Goal: Transaction & Acquisition: Book appointment/travel/reservation

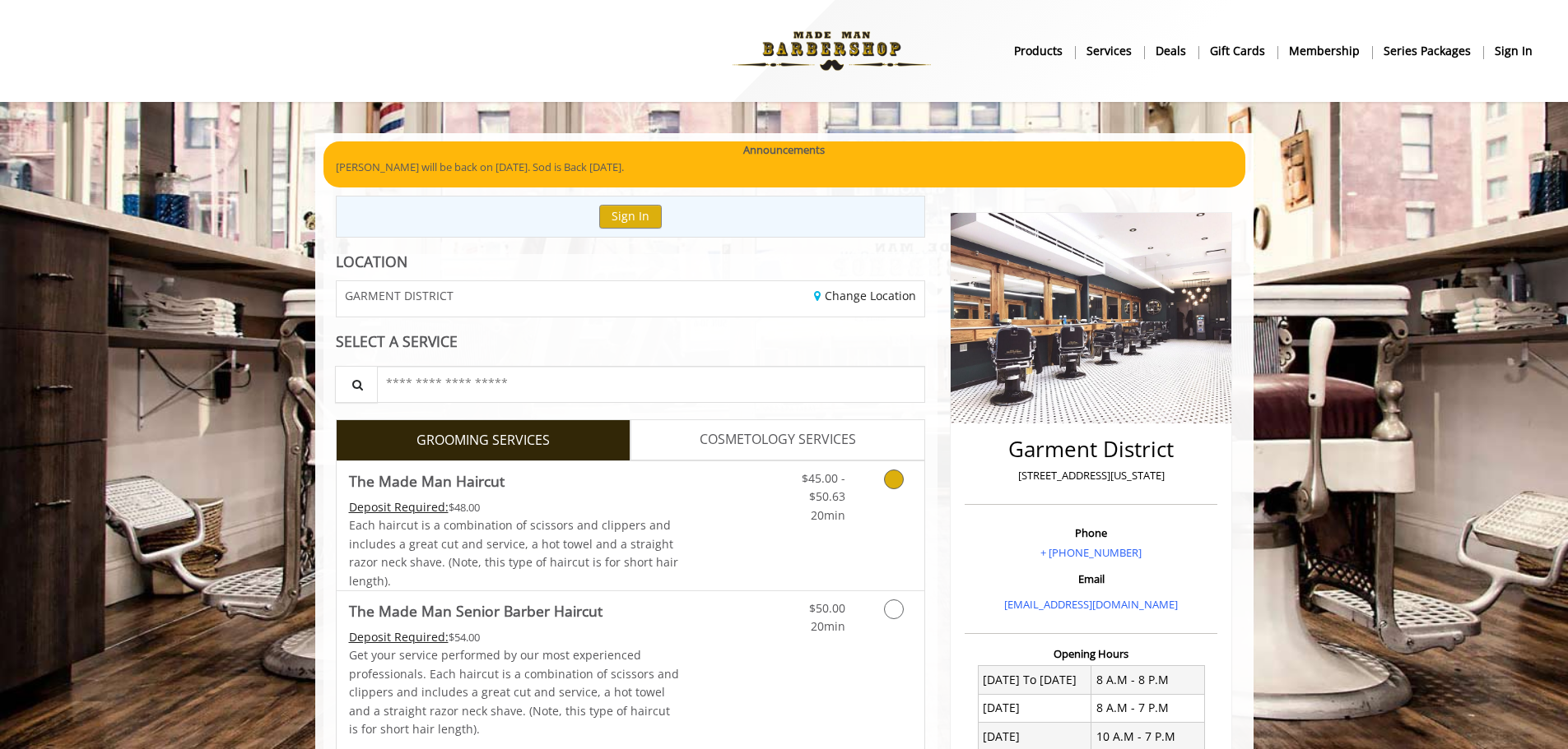
click at [611, 521] on span "Each haircut is a combination of scissors and clippers and includes a great cut…" at bounding box center [513, 553] width 329 height 71
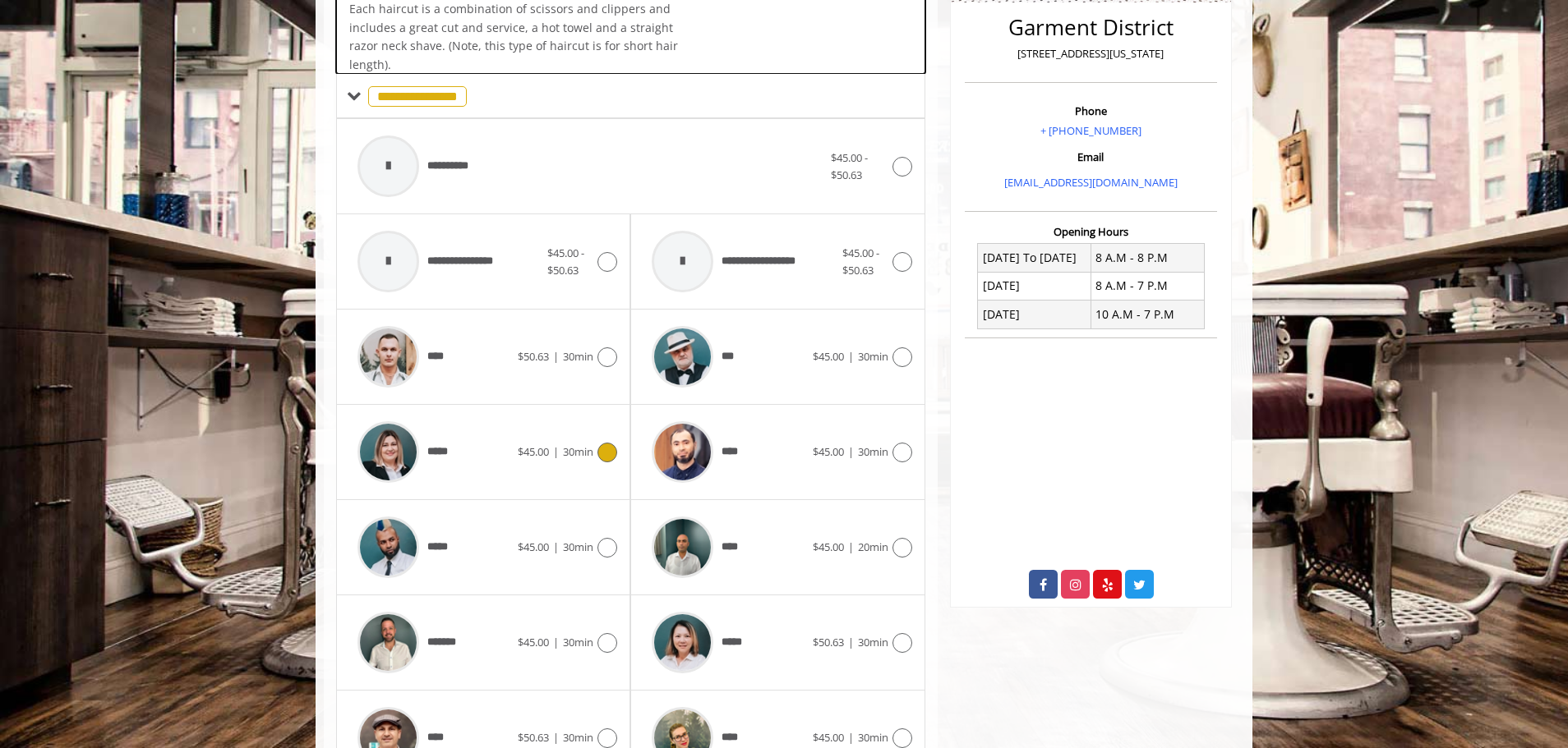
scroll to position [495, 0]
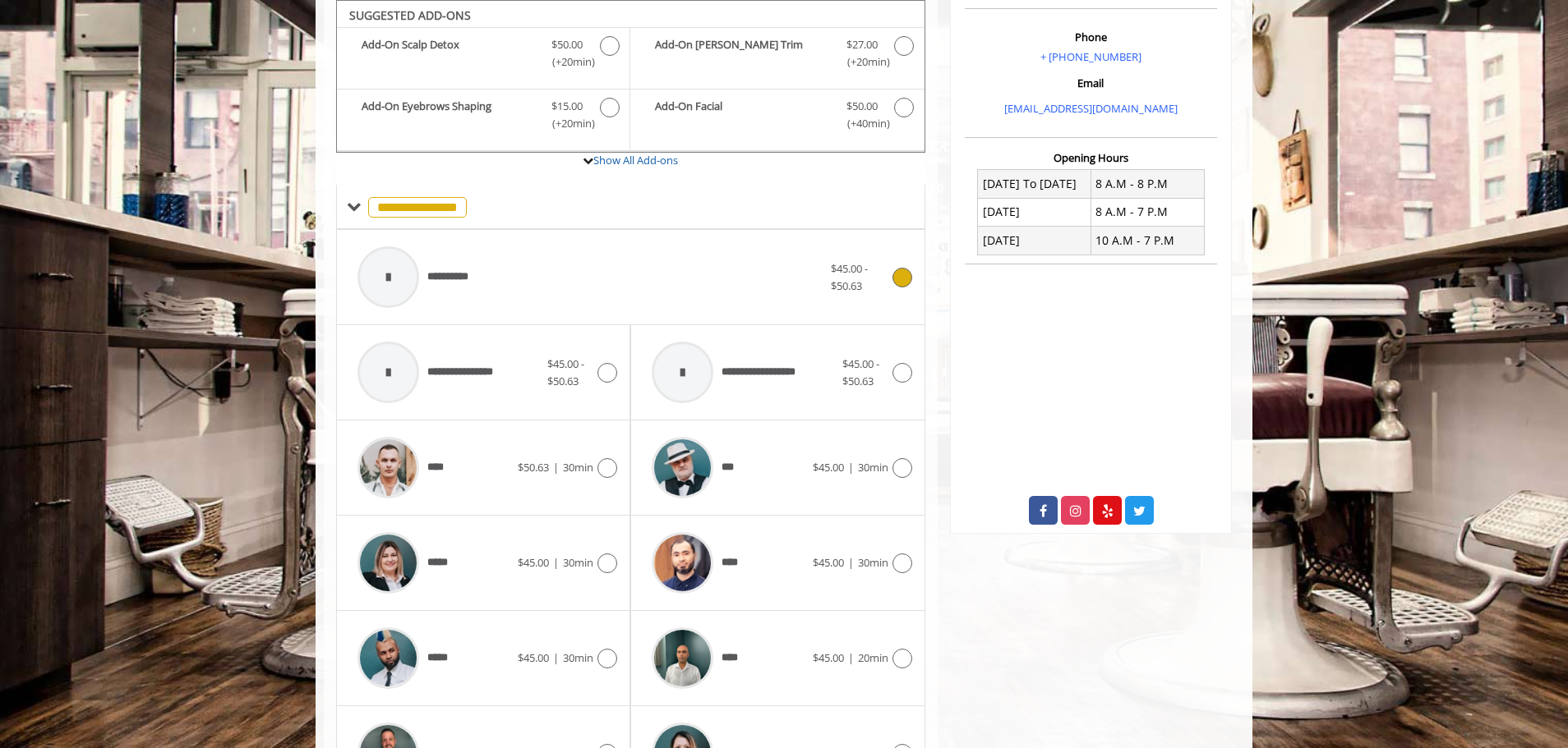
click at [483, 257] on span "**********" at bounding box center [417, 277] width 134 height 78
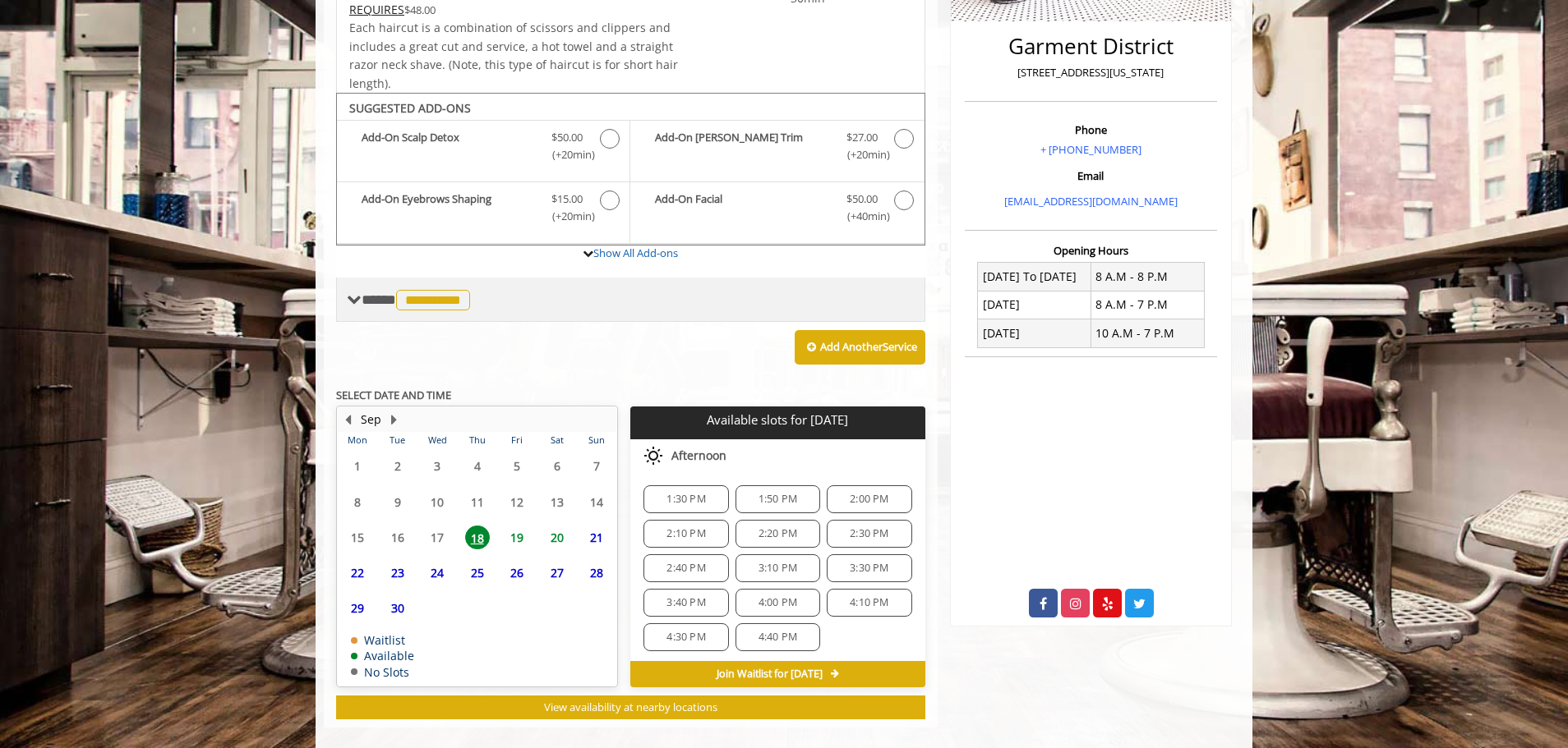
scroll to position [423, 0]
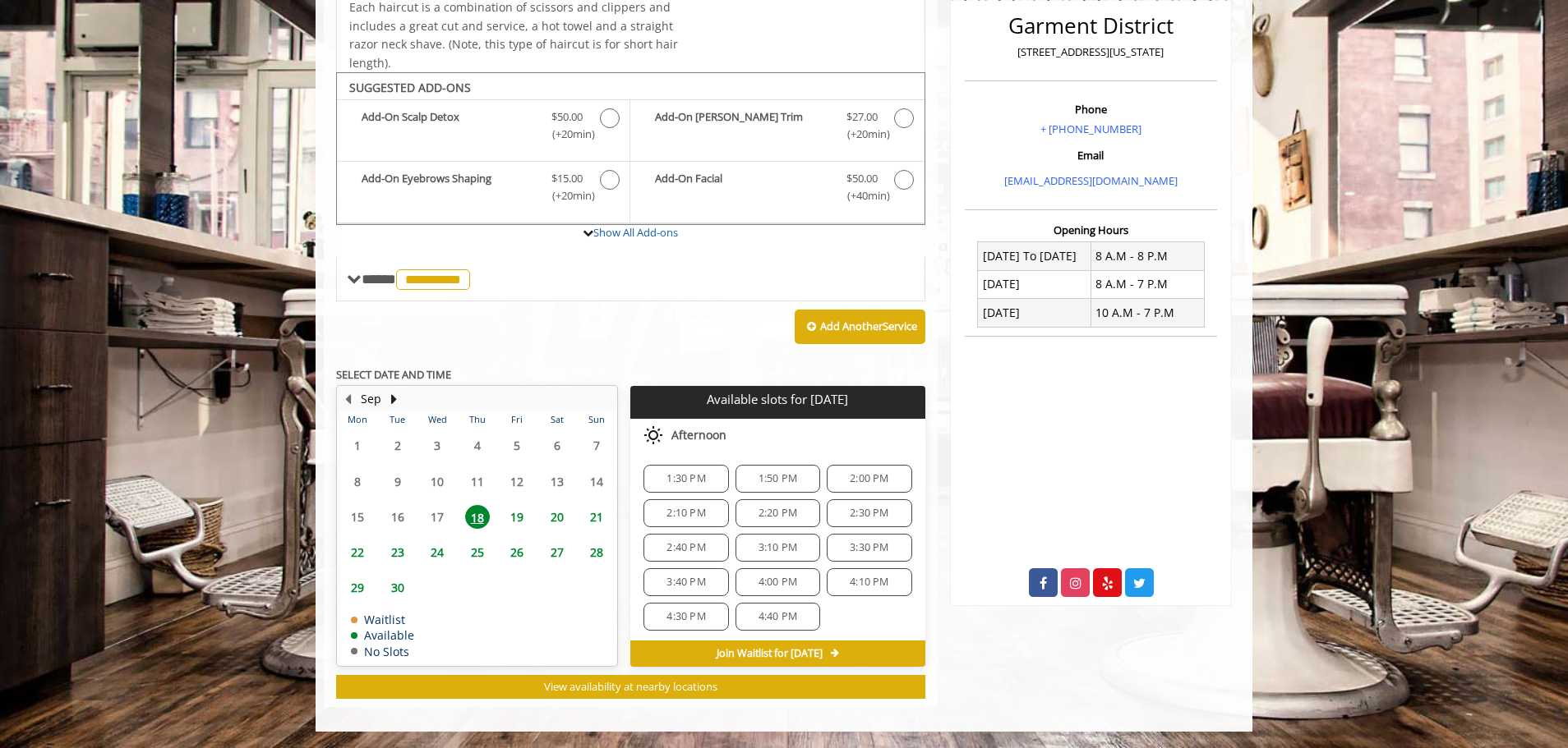
click at [850, 552] on span "3:30 PM" at bounding box center [869, 548] width 38 height 13
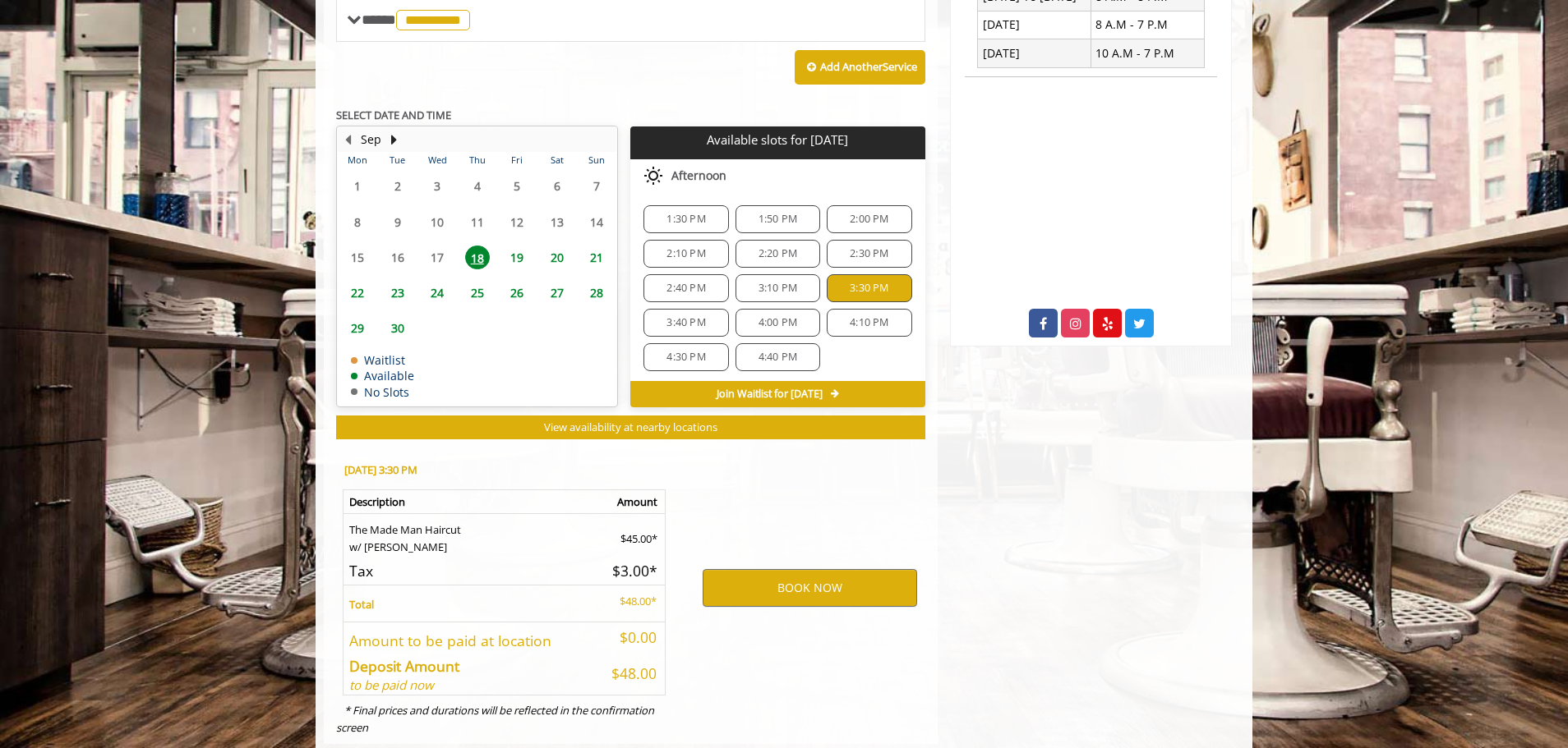
scroll to position [719, 0]
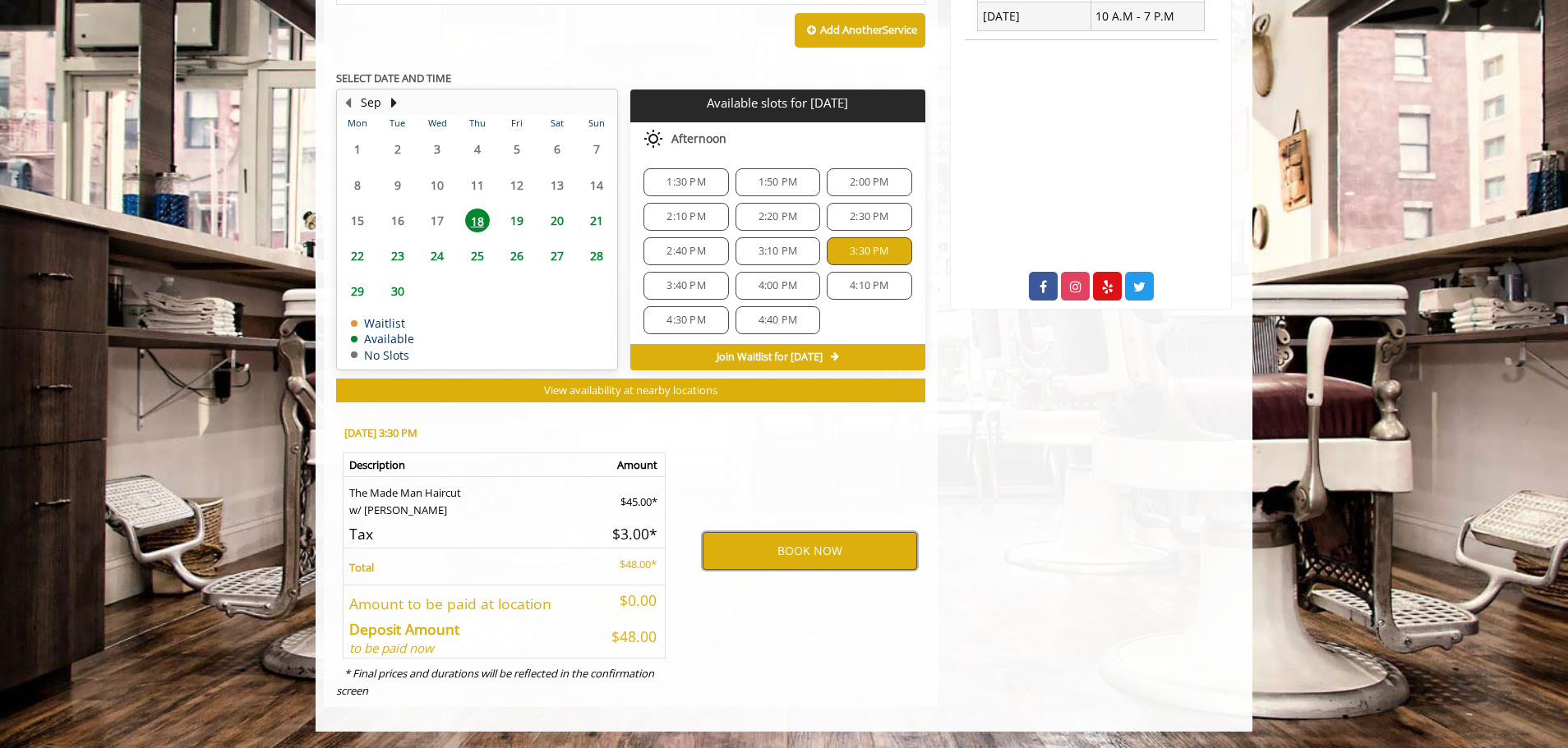
click at [815, 541] on button "BOOK NOW" at bounding box center [809, 551] width 215 height 37
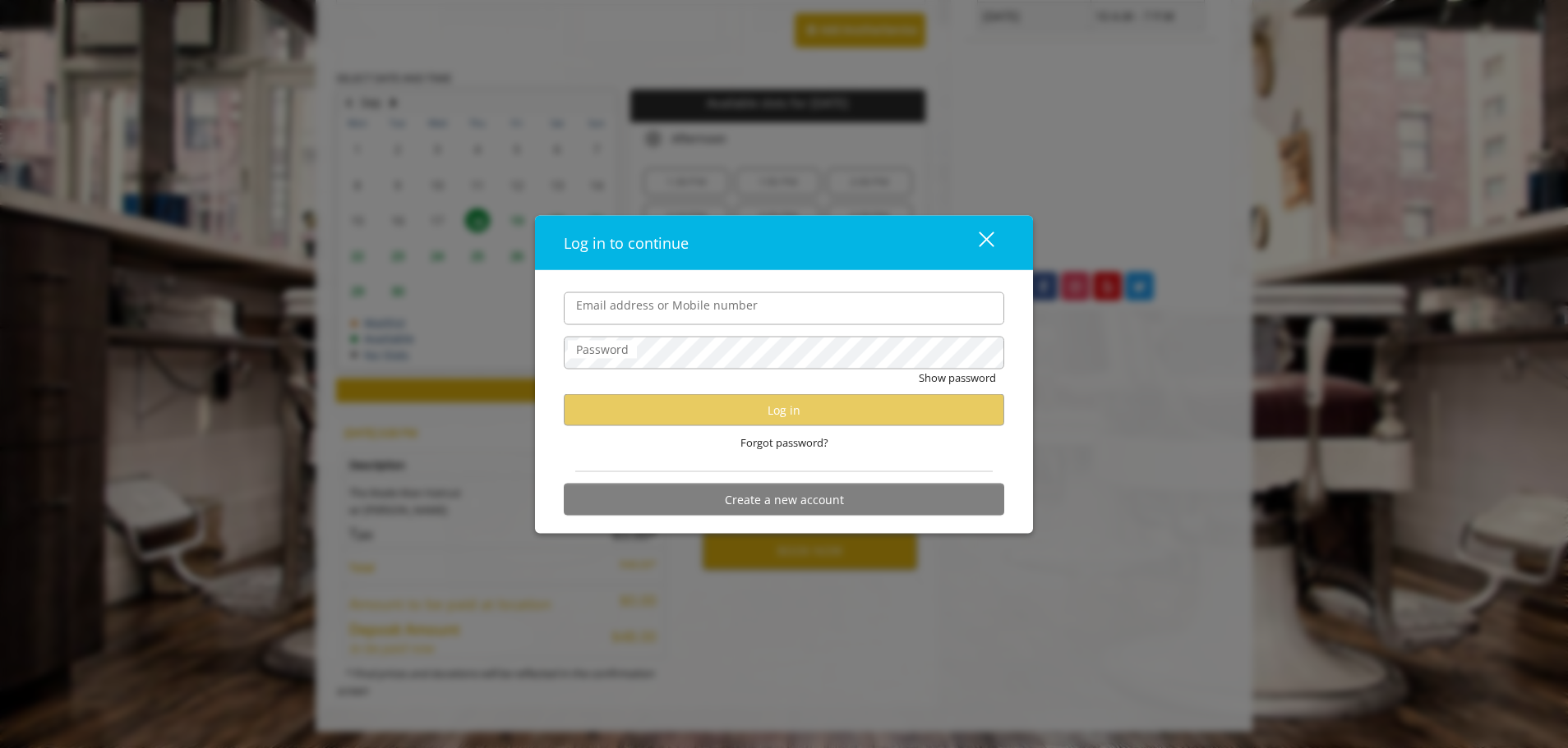
type input "**********"
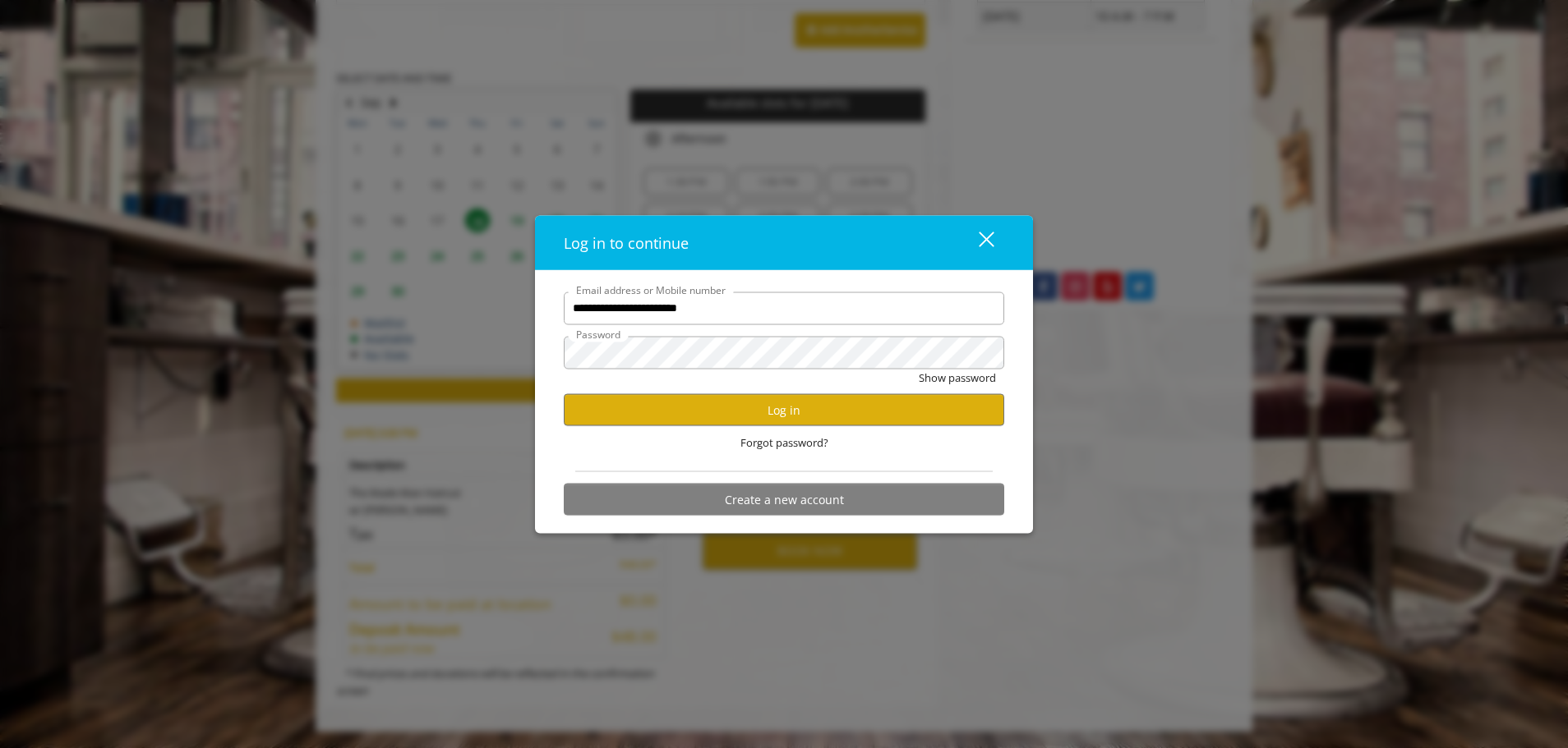
scroll to position [0, 0]
click at [716, 405] on button "Log in" at bounding box center [784, 410] width 441 height 32
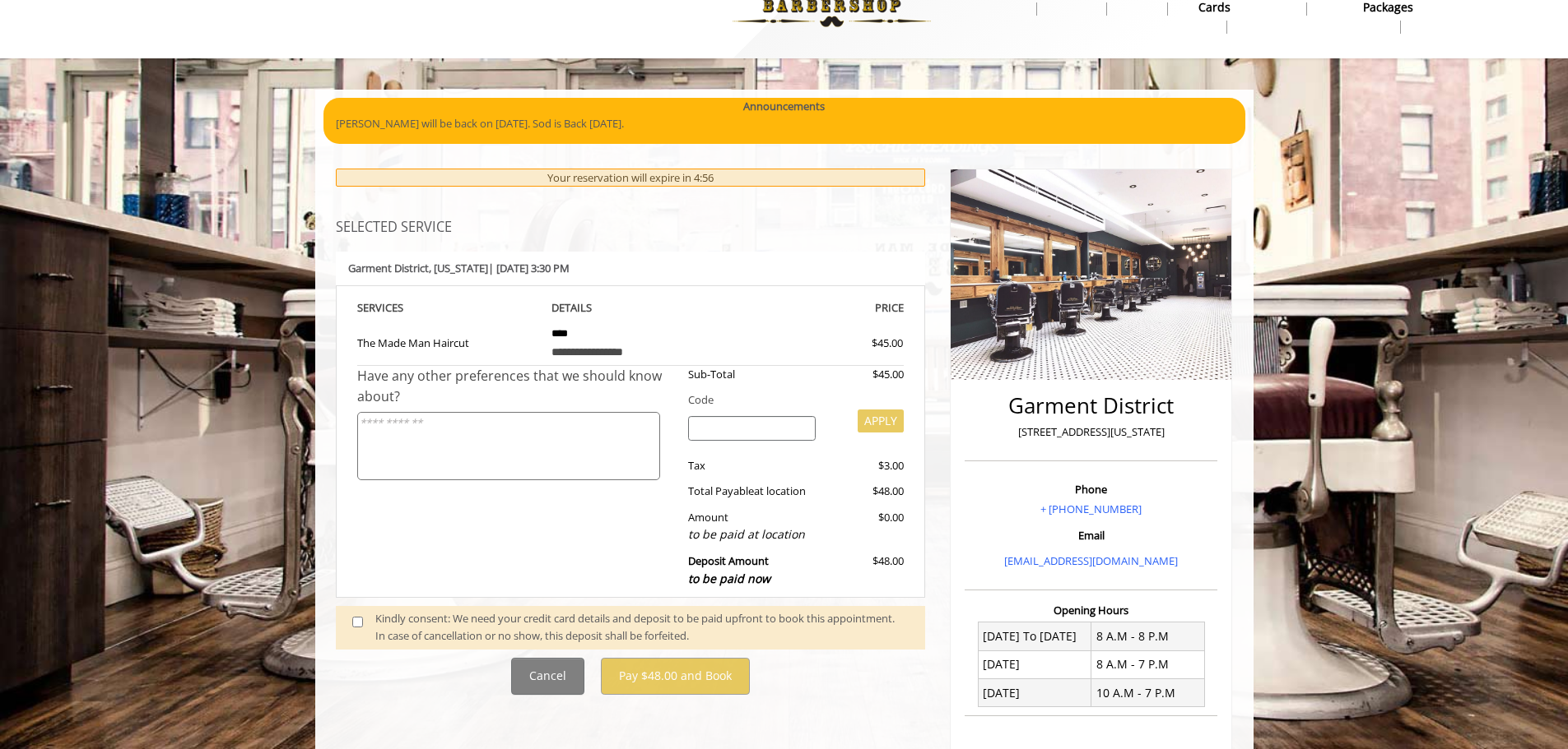
scroll to position [82, 0]
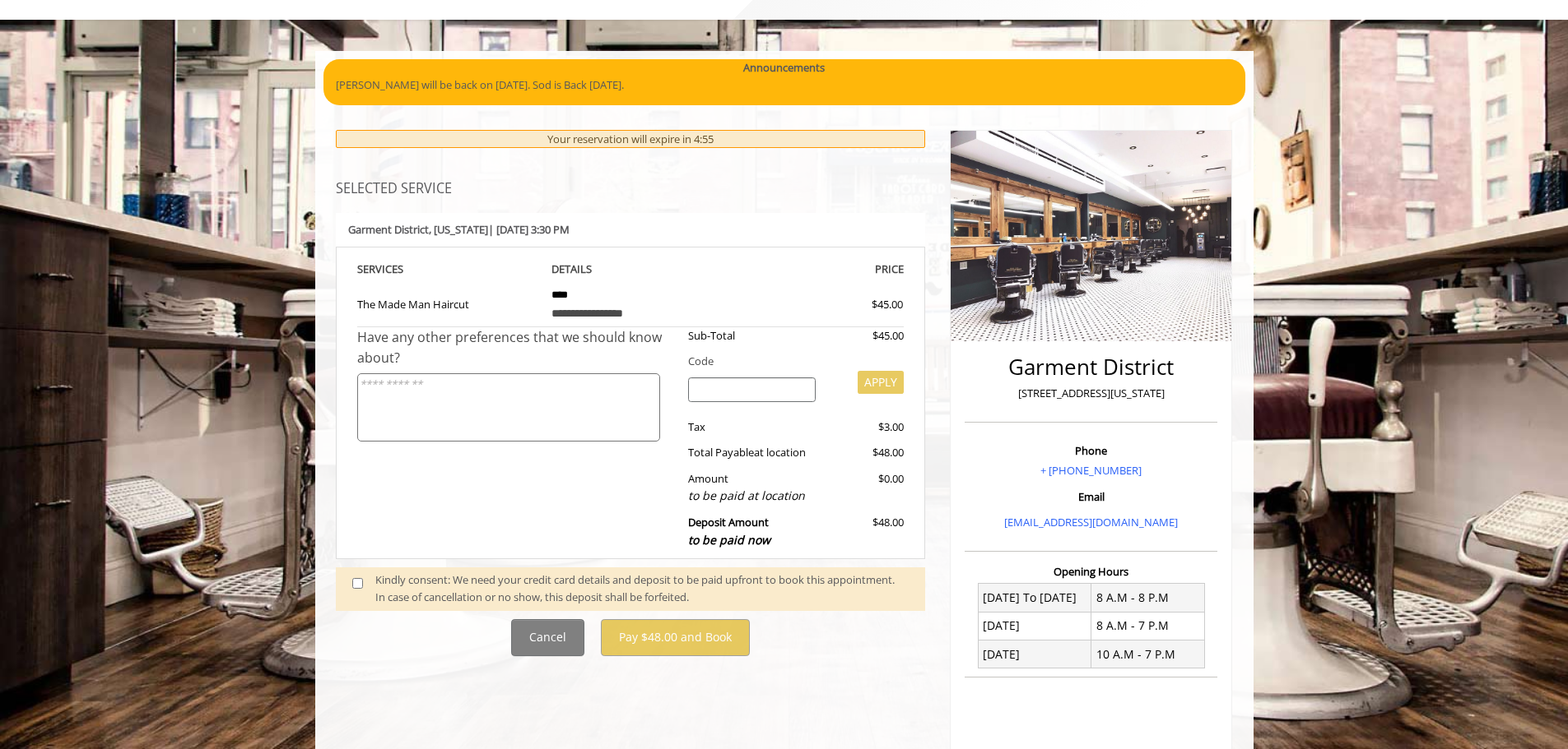
click at [370, 603] on span at bounding box center [364, 589] width 49 height 35
click at [368, 588] on span at bounding box center [364, 589] width 49 height 35
click at [365, 575] on span at bounding box center [364, 589] width 49 height 35
click at [352, 577] on span at bounding box center [364, 589] width 49 height 35
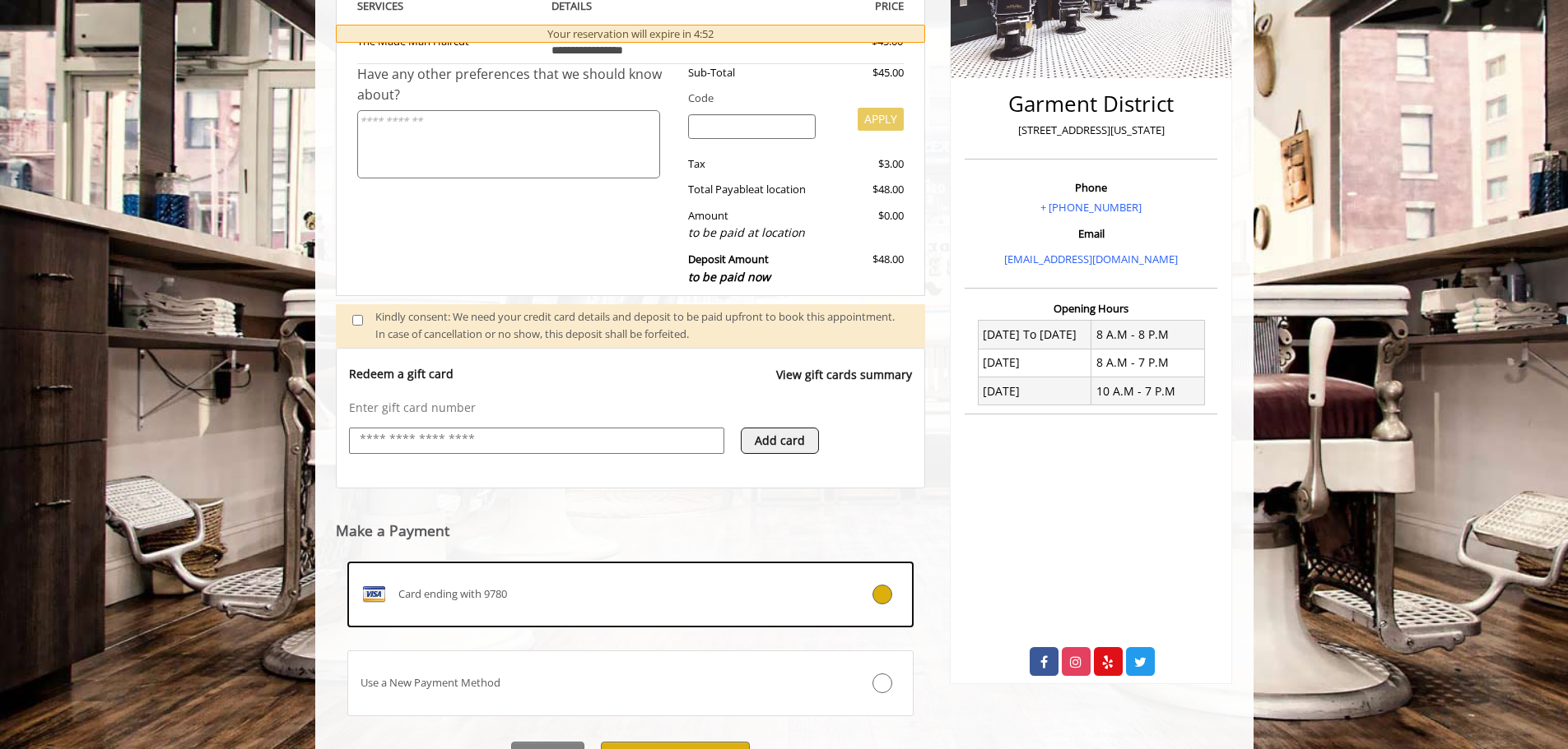
scroll to position [433, 0]
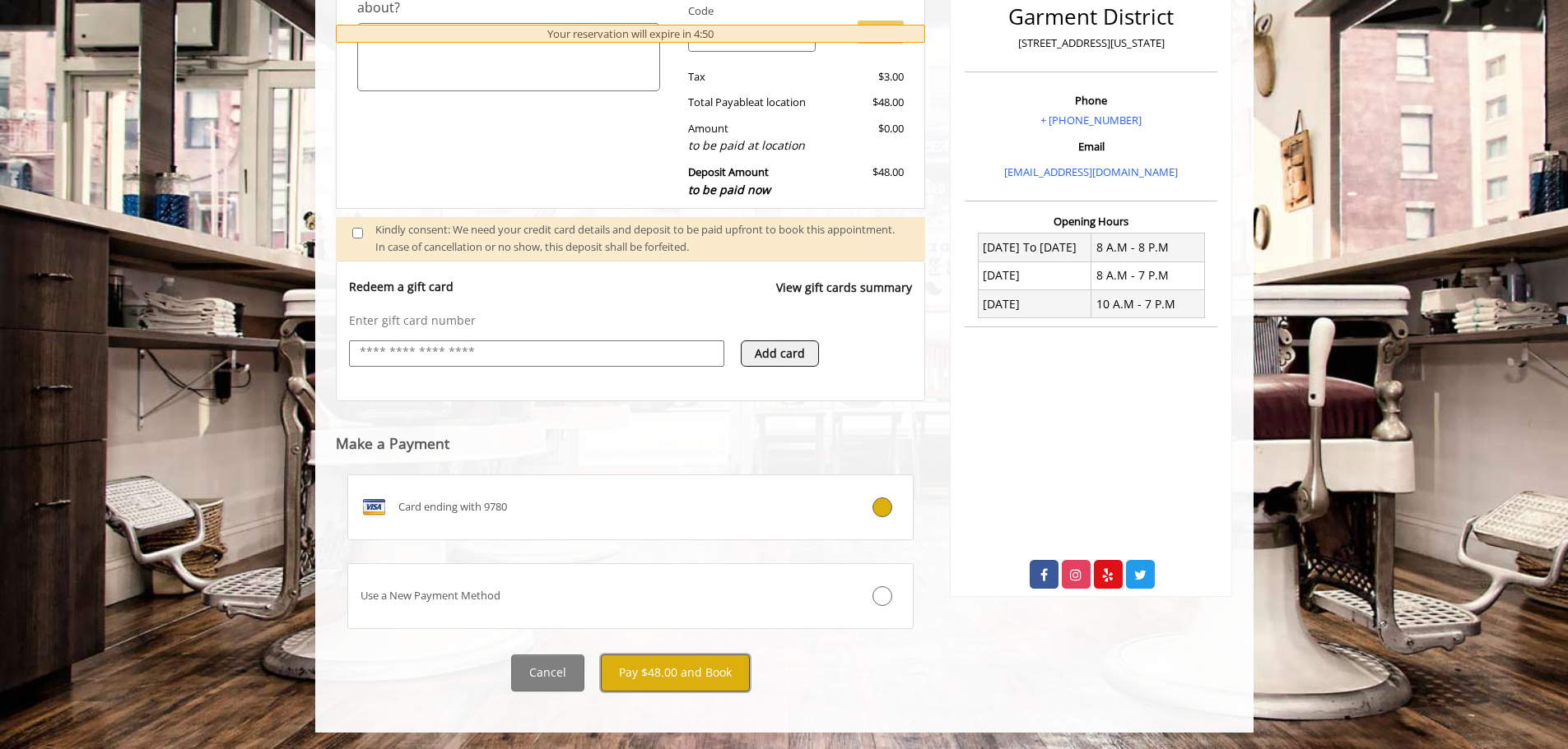
click at [686, 672] on button "Pay $48.00 and Book" at bounding box center [675, 673] width 149 height 37
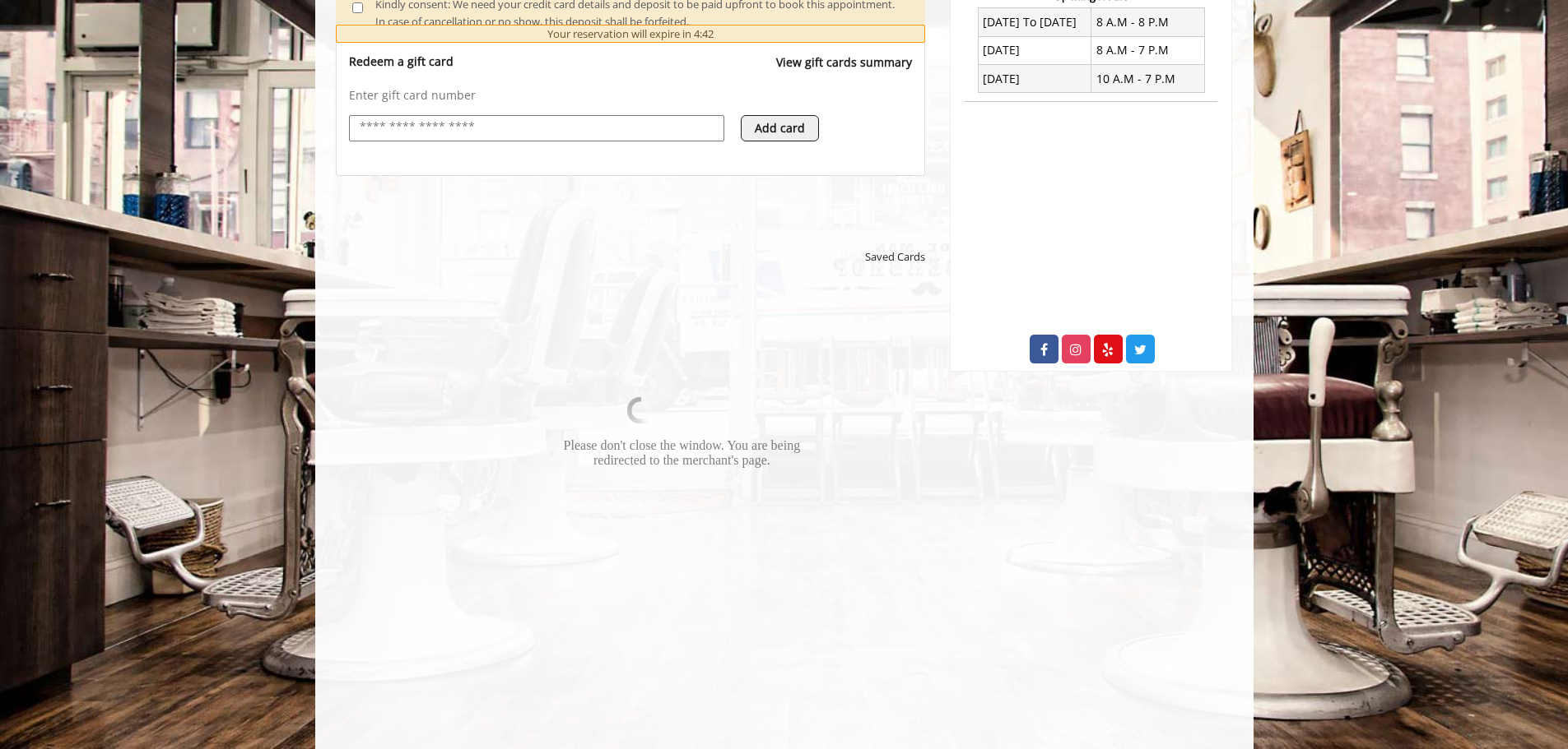
scroll to position [784, 0]
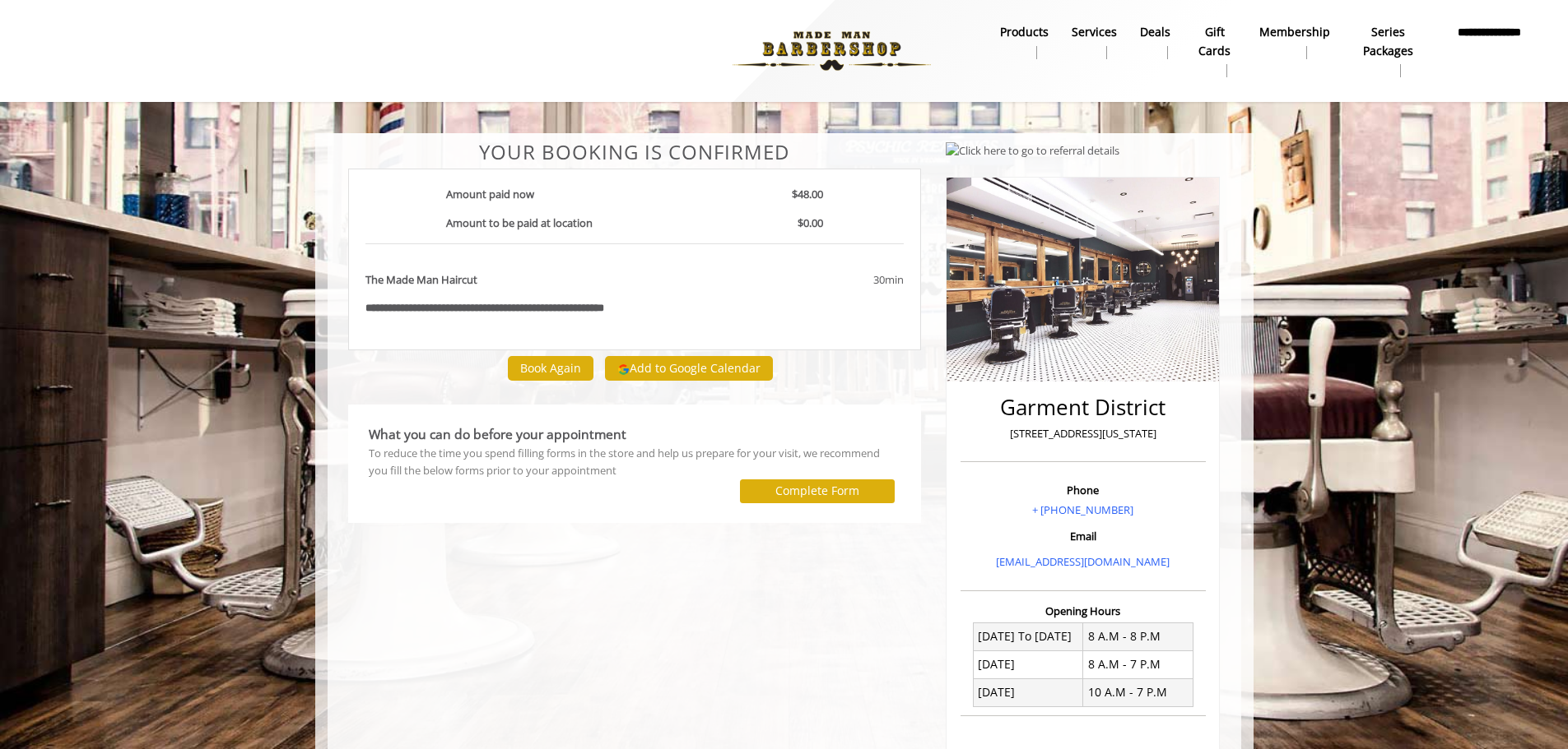
click at [1281, 216] on body "**********" at bounding box center [784, 572] width 1568 height 877
